Goal: Information Seeking & Learning: Learn about a topic

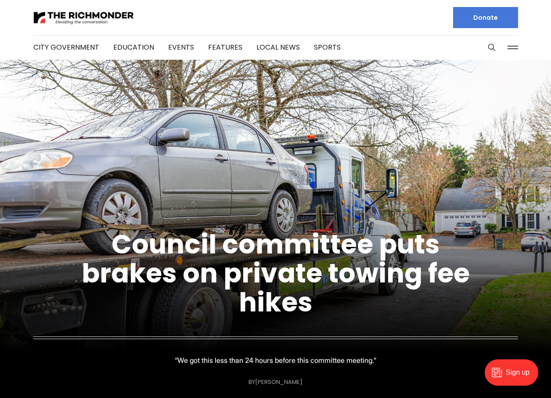
click at [264, 45] on link "Local News" at bounding box center [277, 47] width 43 height 10
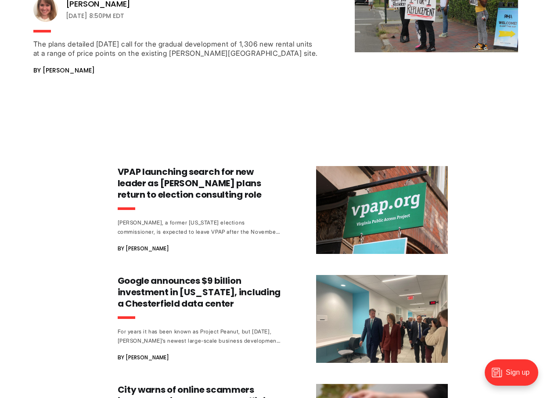
scroll to position [2211, 0]
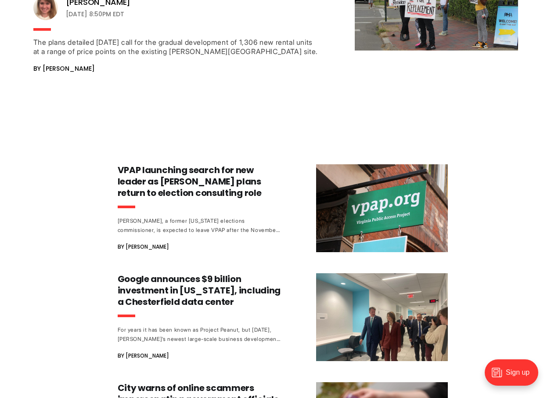
click at [215, 273] on h3 "Google announces $9 billion investment in [US_STATE], including a Chesterfield …" at bounding box center [199, 290] width 163 height 34
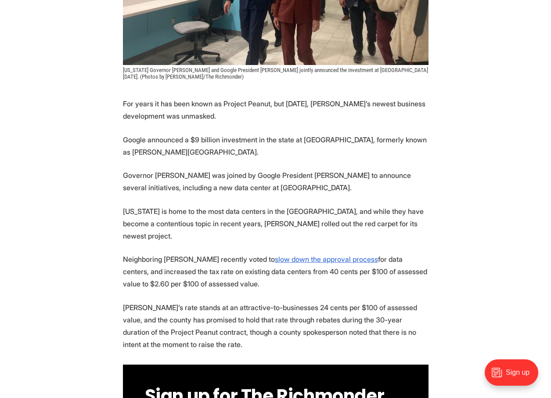
scroll to position [20, 0]
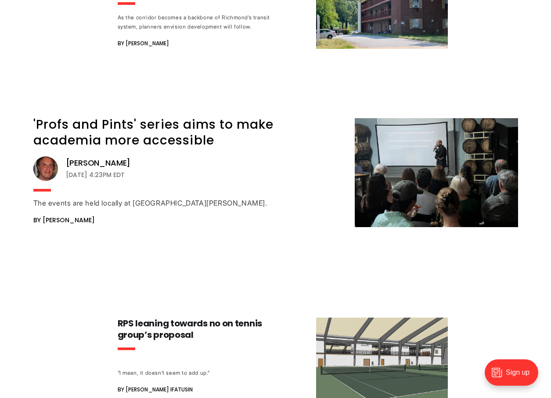
scroll to position [4390, 0]
